Goal: Task Accomplishment & Management: Use online tool/utility

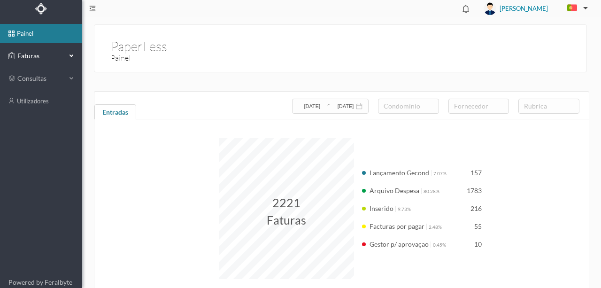
click at [35, 57] on span "Faturas" at bounding box center [41, 55] width 52 height 9
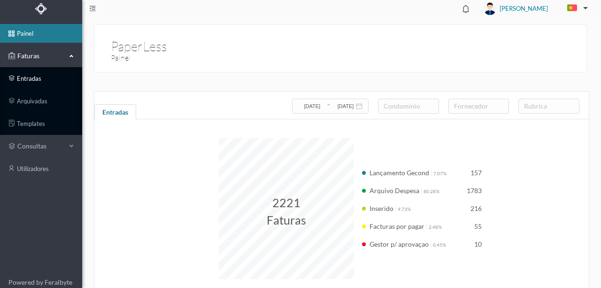
click at [33, 76] on link "entradas" at bounding box center [41, 78] width 82 height 19
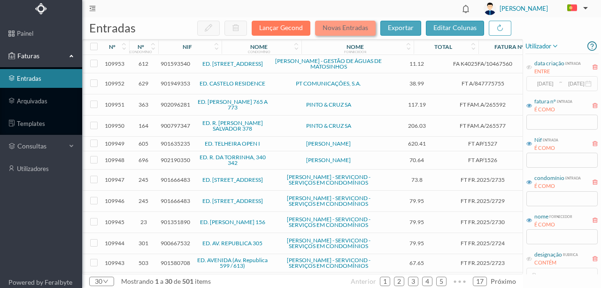
click at [334, 28] on button "Novas Entradas" at bounding box center [345, 28] width 61 height 15
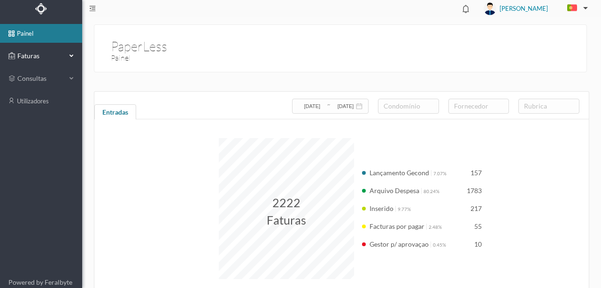
click at [33, 55] on span "Faturas" at bounding box center [41, 55] width 52 height 9
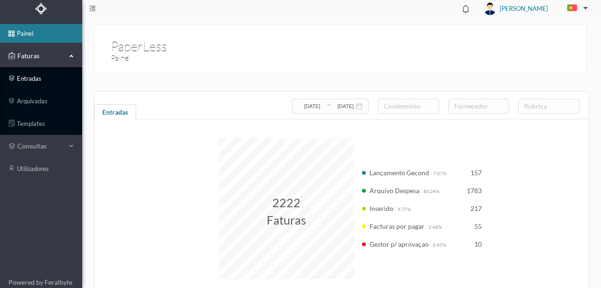
click at [32, 80] on link "entradas" at bounding box center [41, 78] width 82 height 19
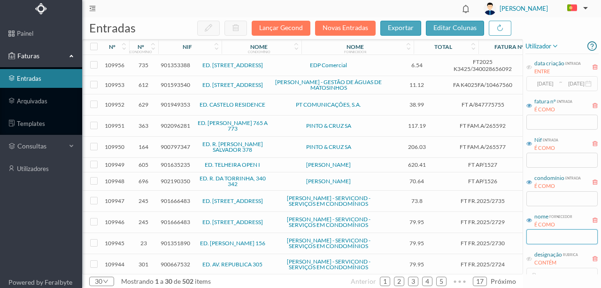
click at [550, 238] on input "text" at bounding box center [561, 236] width 71 height 15
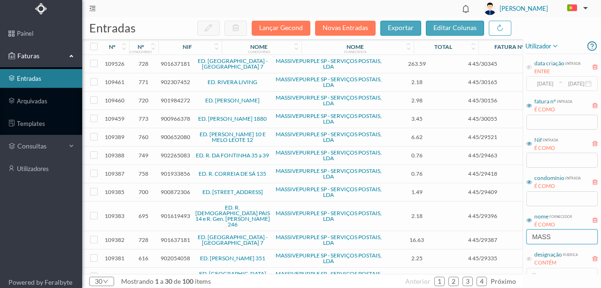
type input "massive"
click at [210, 46] on div "nif" at bounding box center [187, 46] width 53 height 7
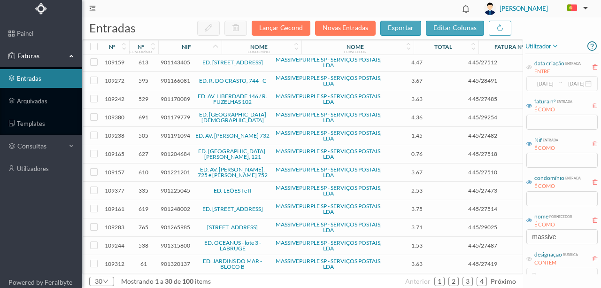
scroll to position [328, 0]
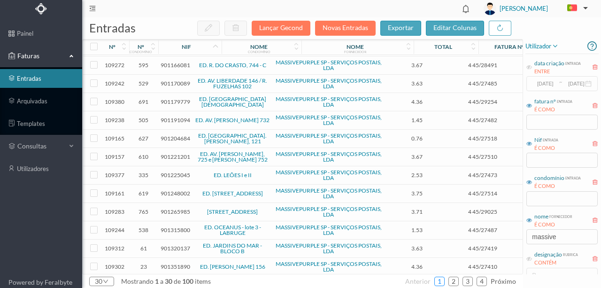
click at [442, 281] on link "1" at bounding box center [438, 281] width 9 height 14
click at [456, 282] on link "2" at bounding box center [453, 281] width 9 height 14
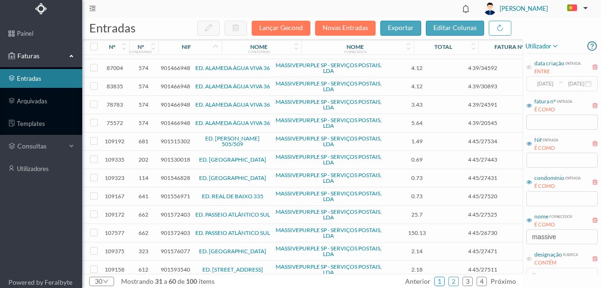
click at [442, 281] on link "1" at bounding box center [438, 281] width 9 height 14
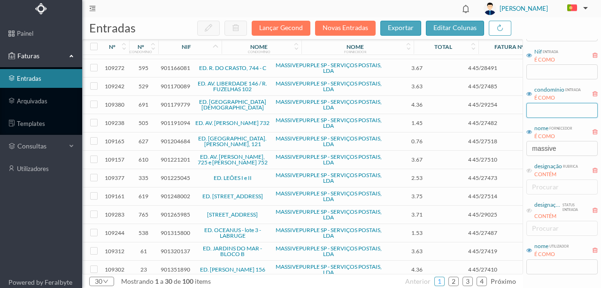
scroll to position [94, 0]
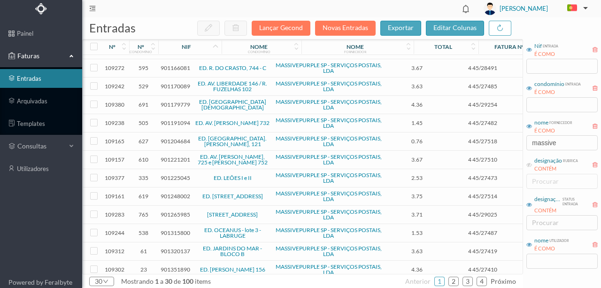
click at [531, 205] on icon at bounding box center [529, 205] width 6 height 6
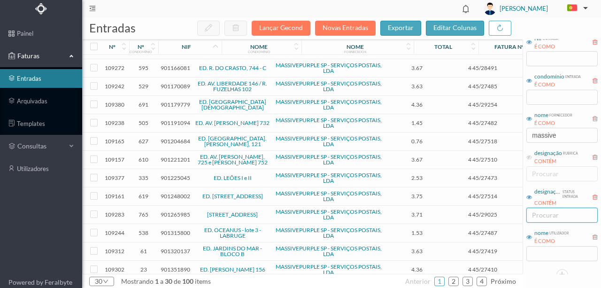
scroll to position [108, 0]
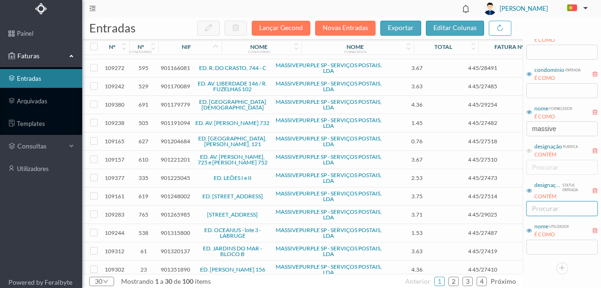
click at [552, 206] on div "procurar" at bounding box center [560, 208] width 56 height 9
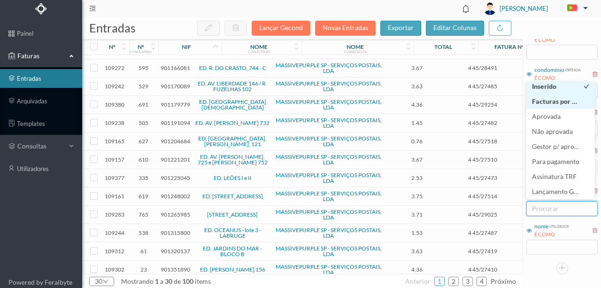
scroll to position [2, 0]
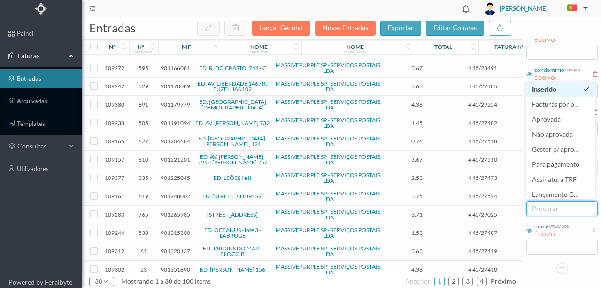
click at [547, 89] on span "Inserido" at bounding box center [544, 89] width 24 height 8
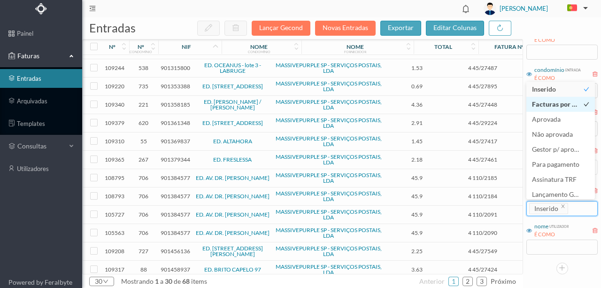
click at [547, 103] on span "Facturas por pagar" at bounding box center [560, 104] width 57 height 8
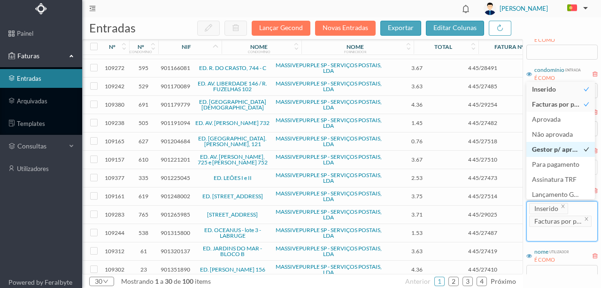
click at [553, 148] on span "Gestor p/ aprovaçao" at bounding box center [563, 149] width 62 height 8
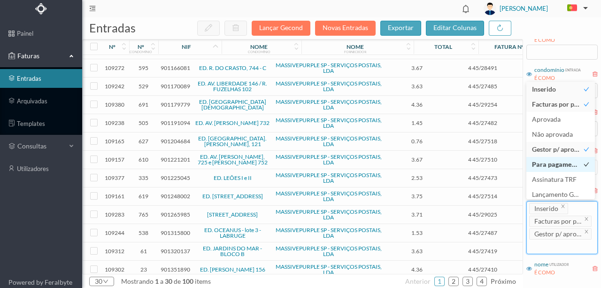
click at [543, 166] on span "Para pagamento" at bounding box center [557, 164] width 50 height 8
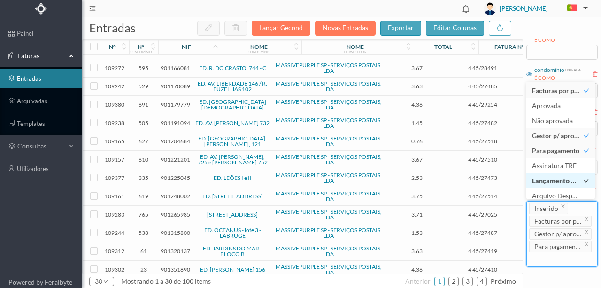
scroll to position [22, 0]
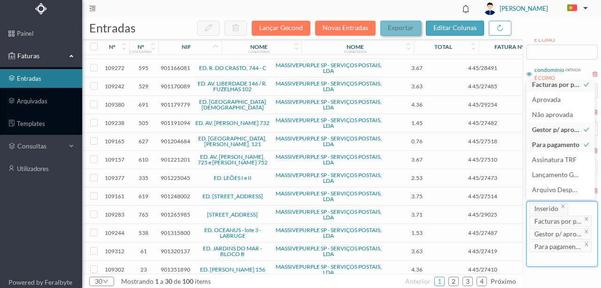
click at [403, 29] on span "exportar" at bounding box center [401, 27] width 26 height 8
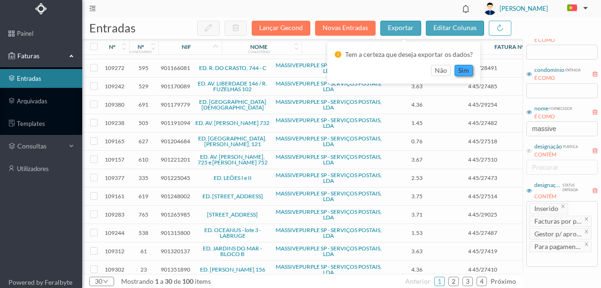
click at [460, 70] on button "sim" at bounding box center [463, 70] width 18 height 11
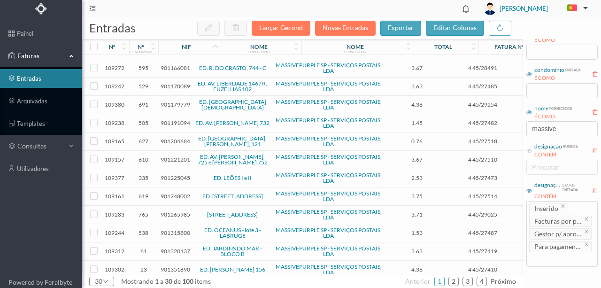
click at [152, 47] on icon at bounding box center [153, 49] width 6 height 7
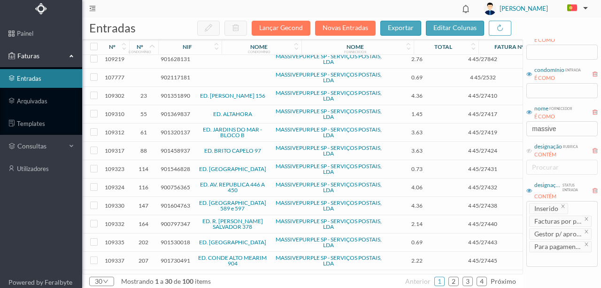
scroll to position [0, 0]
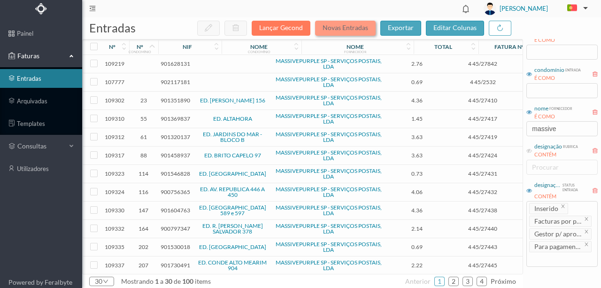
click at [341, 27] on button "Novas Entradas" at bounding box center [345, 28] width 61 height 15
click at [402, 30] on span "exportar" at bounding box center [401, 27] width 26 height 8
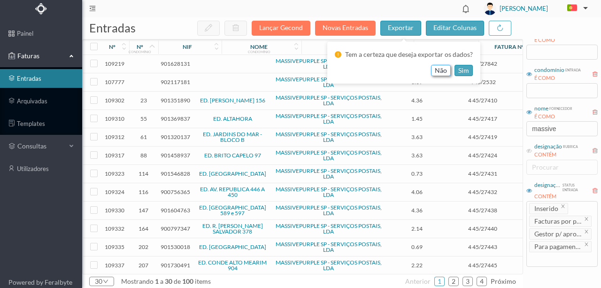
click at [441, 70] on button "não" at bounding box center [441, 70] width 20 height 11
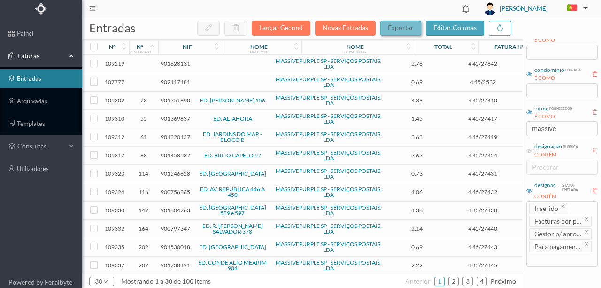
click at [405, 27] on span "exportar" at bounding box center [401, 27] width 26 height 8
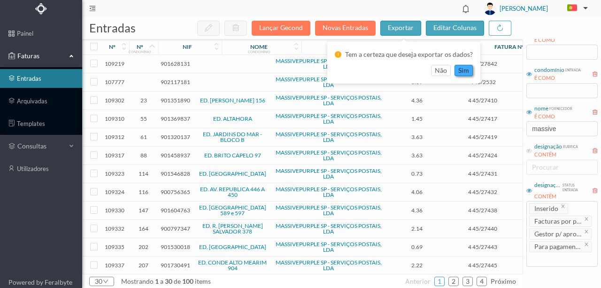
click at [457, 70] on button "sim" at bounding box center [463, 70] width 18 height 11
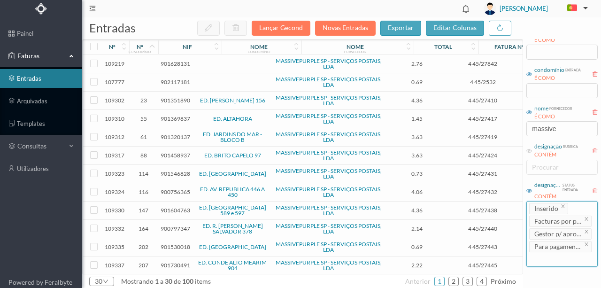
drag, startPoint x: 562, startPoint y: 205, endPoint x: 591, endPoint y: 219, distance: 32.3
click at [562, 205] on icon "icon: close" at bounding box center [562, 206] width 5 height 5
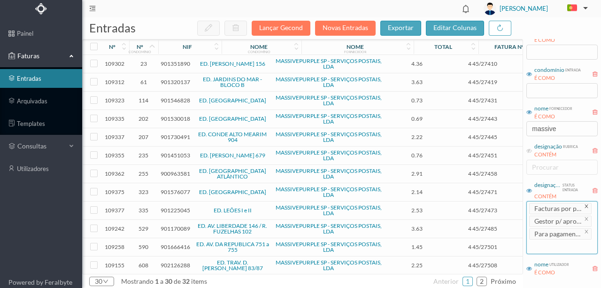
click at [584, 205] on icon "icon: close" at bounding box center [586, 206] width 5 height 5
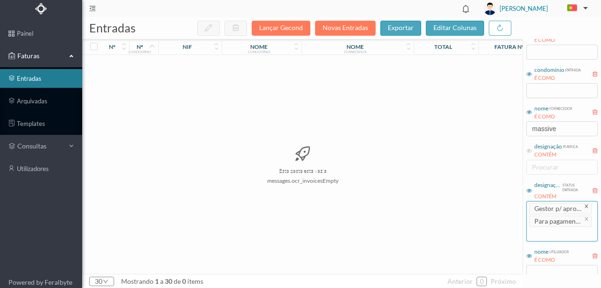
click at [584, 204] on icon "icon: close" at bounding box center [586, 206] width 5 height 5
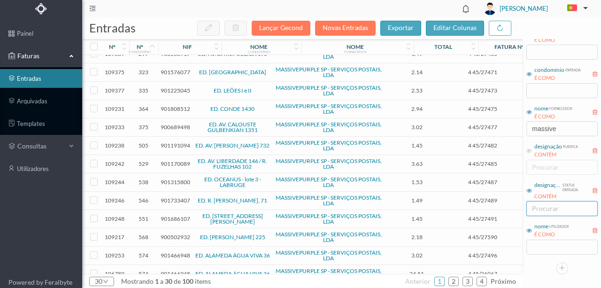
scroll to position [328, 0]
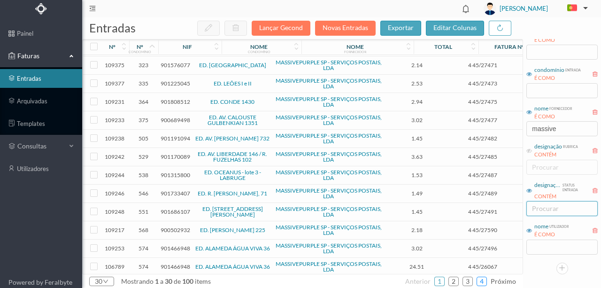
click at [483, 283] on link "4" at bounding box center [481, 281] width 9 height 14
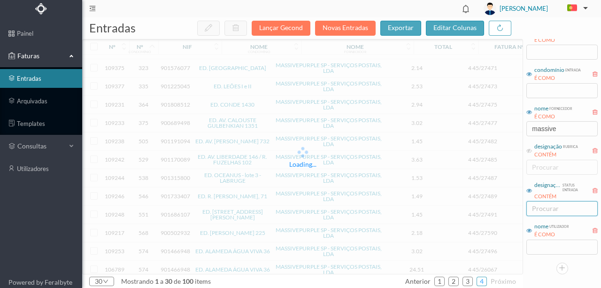
scroll to position [0, 0]
